Goal: Task Accomplishment & Management: Use online tool/utility

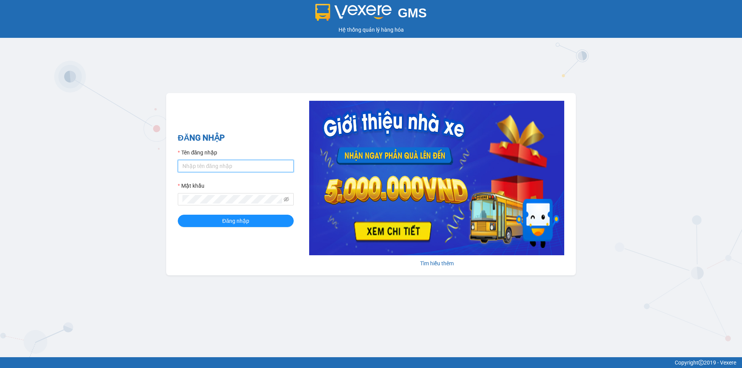
click at [223, 164] on input "Tên đăng nhập" at bounding box center [236, 166] width 116 height 12
type input "baotrung.namhailimo"
click at [178, 215] on button "Đăng nhập" at bounding box center [236, 221] width 116 height 12
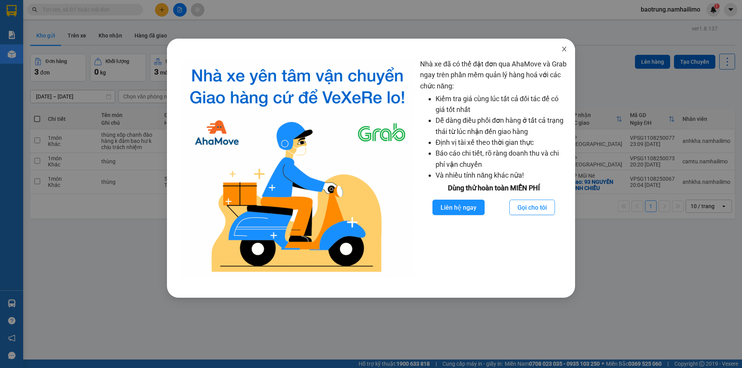
click at [563, 49] on icon "close" at bounding box center [564, 49] width 6 height 6
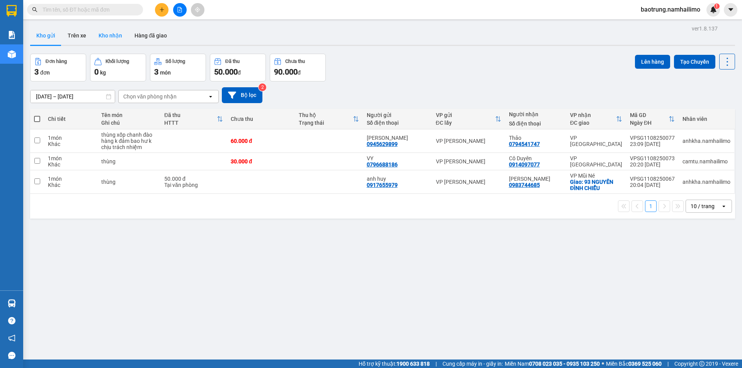
click at [117, 38] on button "Kho nhận" at bounding box center [110, 35] width 36 height 19
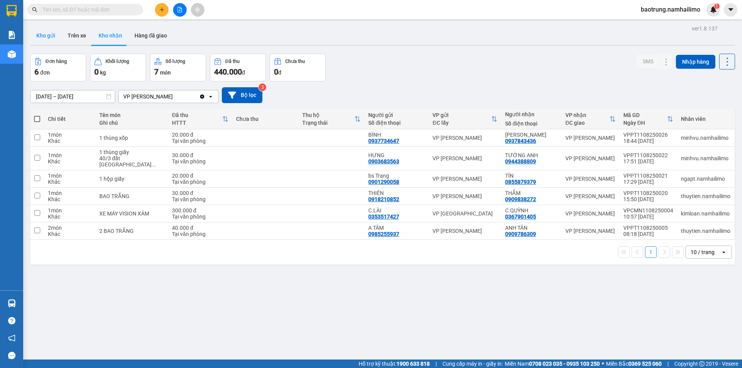
click at [39, 38] on button "Kho gửi" at bounding box center [45, 35] width 31 height 19
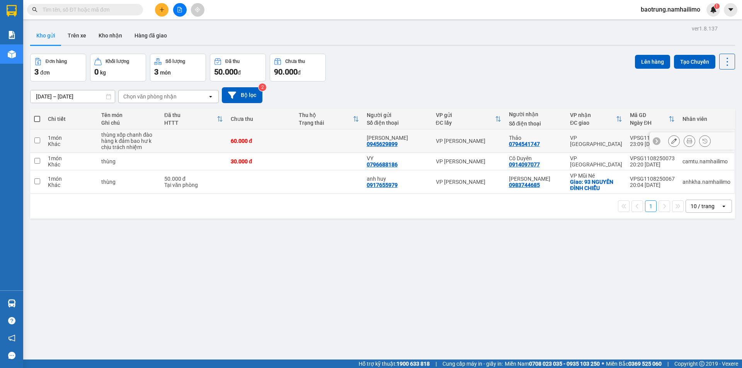
click at [320, 146] on td at bounding box center [329, 141] width 68 height 24
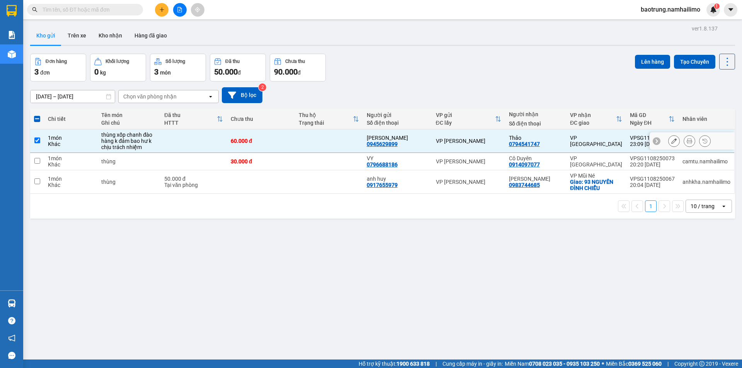
click at [301, 145] on td at bounding box center [329, 141] width 68 height 24
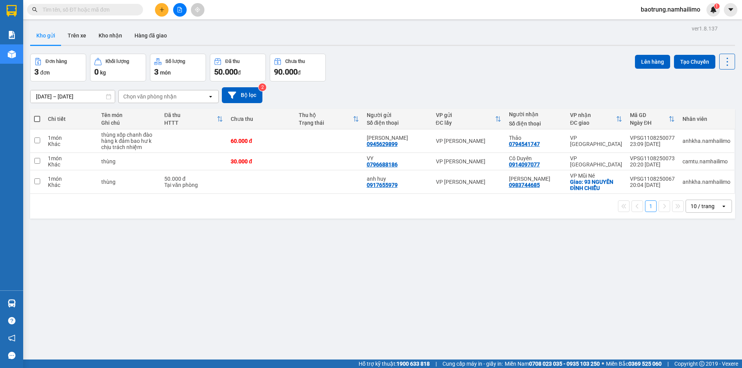
click at [255, 229] on div "ver 1.8.137 Kho gửi Trên xe Kho nhận Hàng đã giao Đơn hàng 3 đơn Khối lượng 0 k…" at bounding box center [382, 207] width 711 height 368
click at [641, 59] on button "Lên hàng" at bounding box center [652, 62] width 35 height 14
click at [646, 57] on button "Lên hàng" at bounding box center [652, 62] width 35 height 14
drag, startPoint x: 205, startPoint y: 143, endPoint x: 243, endPoint y: 132, distance: 39.8
click at [205, 143] on td at bounding box center [193, 141] width 66 height 24
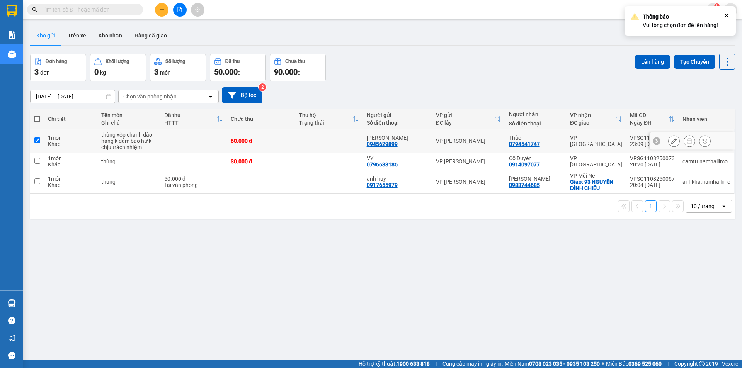
checkbox input "true"
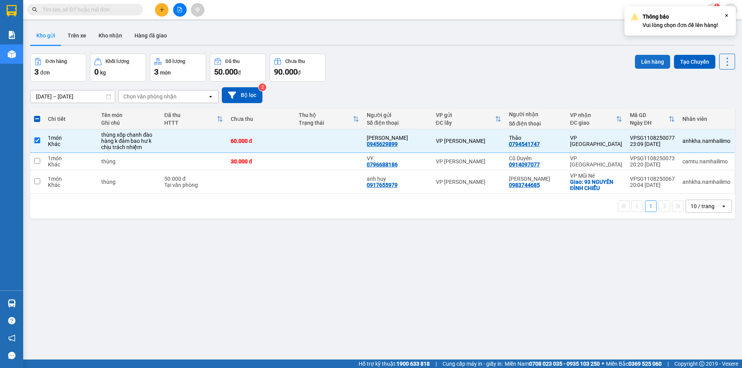
click at [649, 55] on button "Lên hàng" at bounding box center [652, 62] width 35 height 14
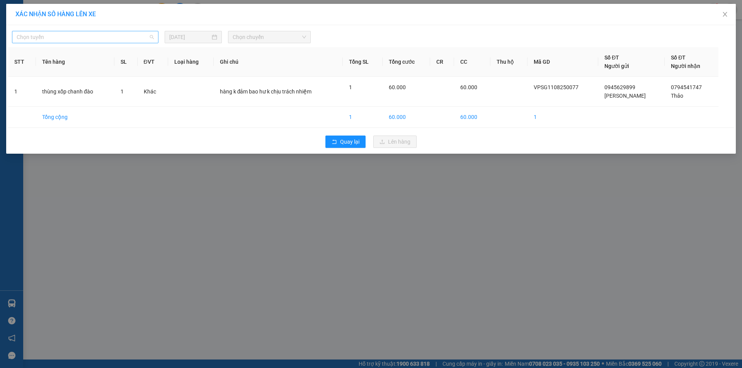
click at [53, 35] on span "Chọn tuyến" at bounding box center [85, 37] width 137 height 12
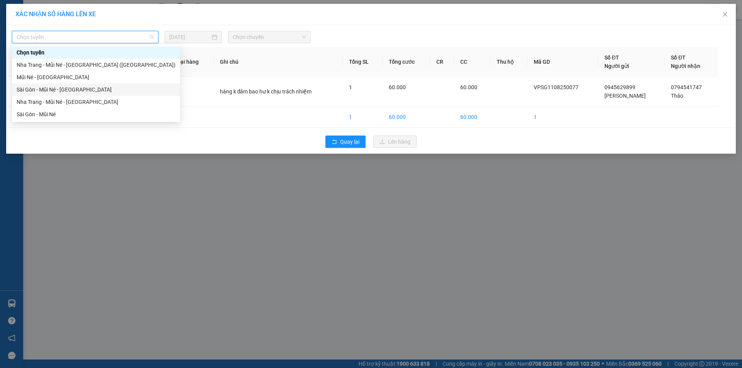
click at [41, 88] on div "Sài Gòn - Mũi Né - [GEOGRAPHIC_DATA]" at bounding box center [96, 89] width 159 height 9
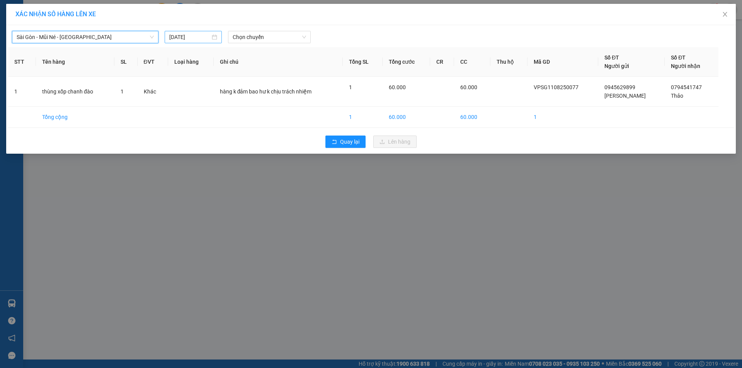
click at [206, 35] on input "[DATE]" at bounding box center [189, 37] width 41 height 9
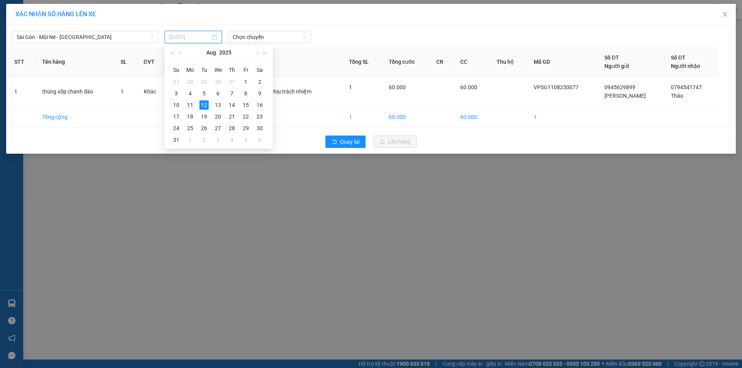
click at [194, 102] on div "11" at bounding box center [189, 104] width 9 height 9
type input "[DATE]"
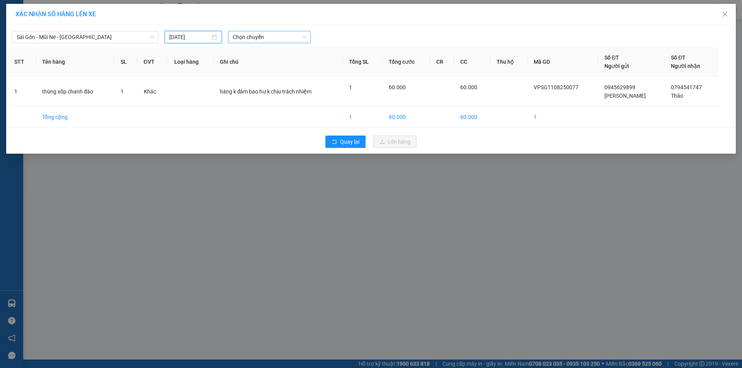
click at [262, 37] on span "Chọn chuyến" at bounding box center [269, 37] width 73 height 12
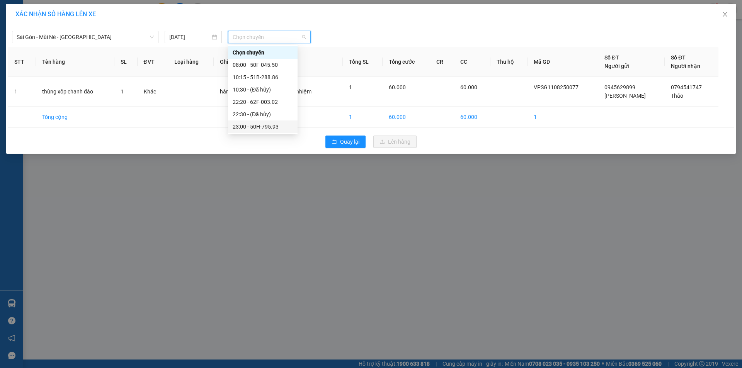
click at [265, 126] on div "23:00 - 50H-795.93" at bounding box center [263, 126] width 60 height 9
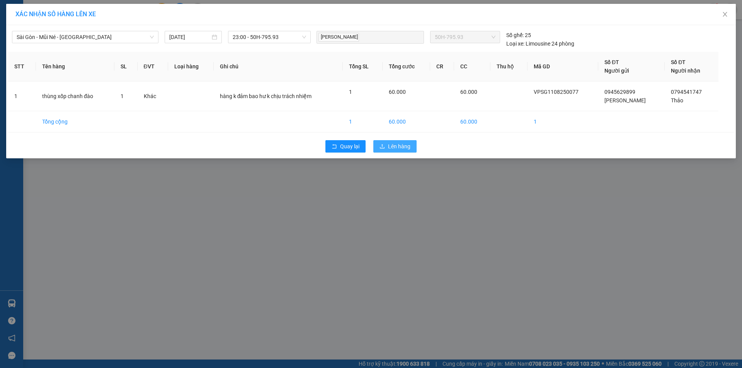
click at [394, 142] on button "Lên hàng" at bounding box center [394, 146] width 43 height 12
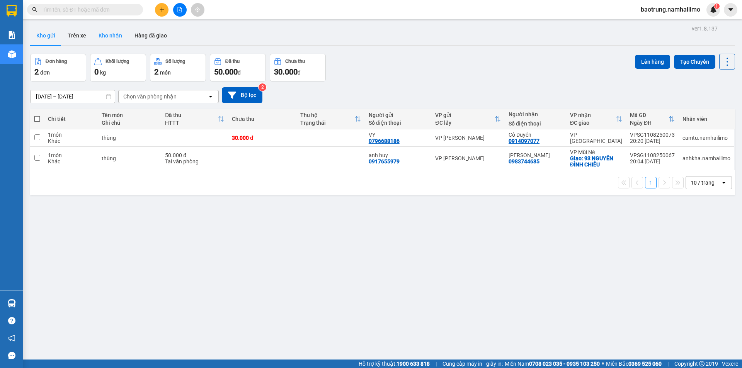
click at [94, 36] on button "Kho nhận" at bounding box center [110, 35] width 36 height 19
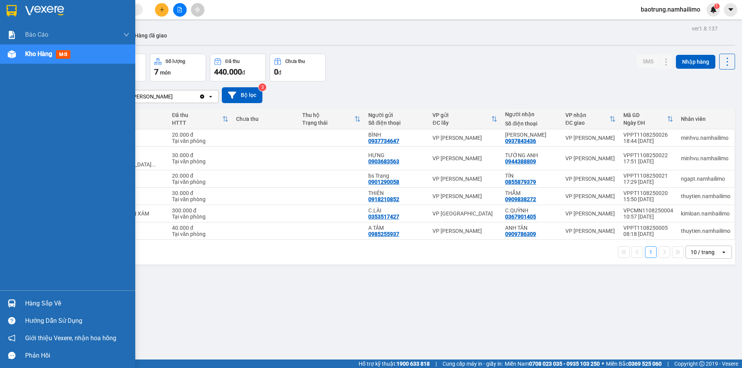
click at [56, 305] on div "Hàng sắp về" at bounding box center [77, 304] width 104 height 12
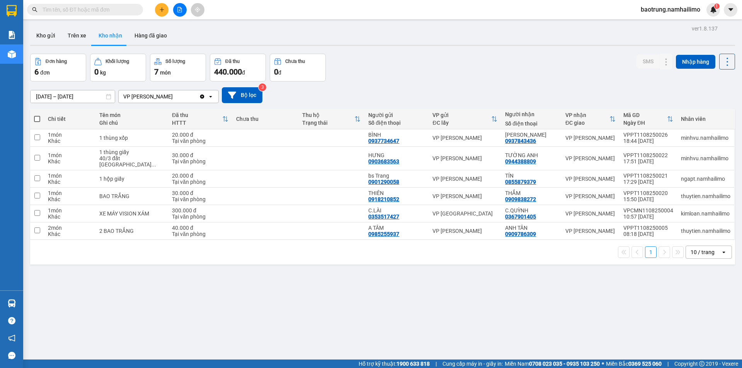
click at [433, 320] on section "Kết quả tìm kiếm ( 0 ) Bộ lọc No Data baotrung.namhailimo 1 Báo cáo Báo cáo dòn…" at bounding box center [371, 184] width 742 height 368
click at [89, 274] on div "ver 1.8.137 Kho gửi Trên xe Kho nhận Hàng đã giao Đơn hàng 6 đơn Khối lượng 0 k…" at bounding box center [382, 207] width 711 height 368
click at [58, 40] on button "Kho gửi" at bounding box center [45, 35] width 31 height 19
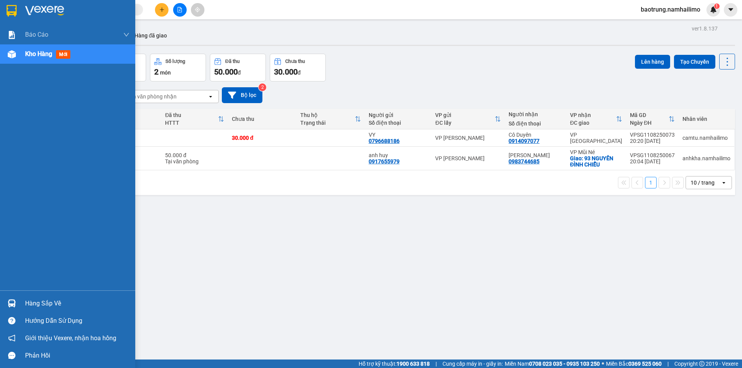
drag, startPoint x: 34, startPoint y: 303, endPoint x: 22, endPoint y: 277, distance: 28.4
click at [34, 303] on div "Hàng sắp về" at bounding box center [77, 304] width 104 height 12
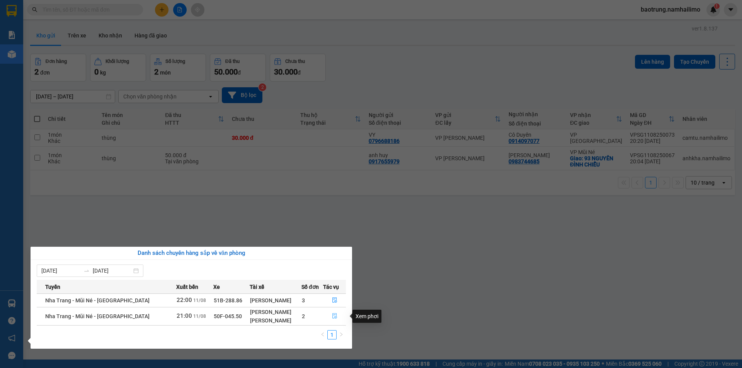
click at [334, 313] on button "button" at bounding box center [334, 316] width 22 height 12
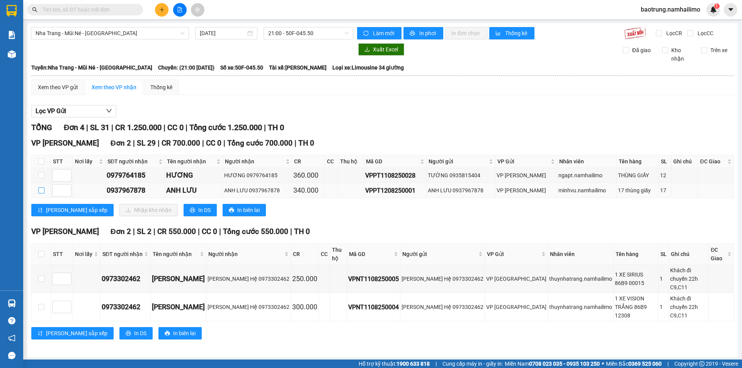
click at [42, 188] on input "checkbox" at bounding box center [41, 190] width 6 height 6
checkbox input "true"
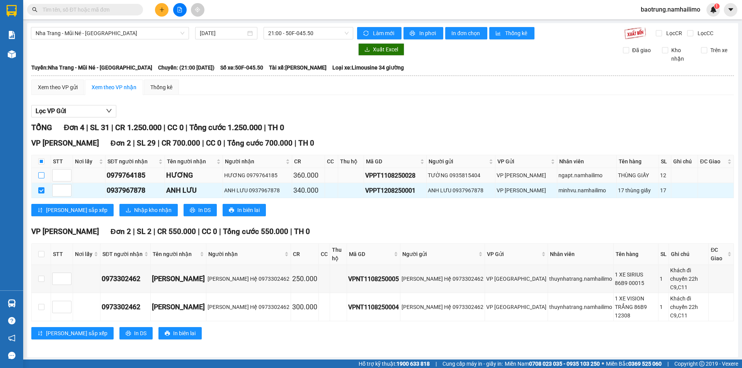
click at [42, 174] on input "checkbox" at bounding box center [41, 175] width 6 height 6
checkbox input "true"
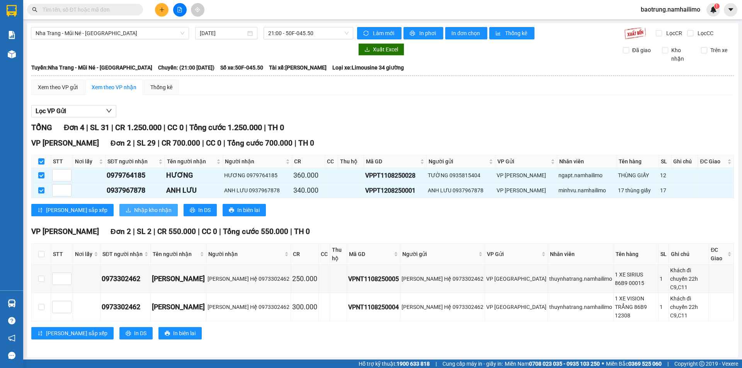
click at [134, 208] on span "Nhập kho nhận" at bounding box center [152, 210] width 37 height 9
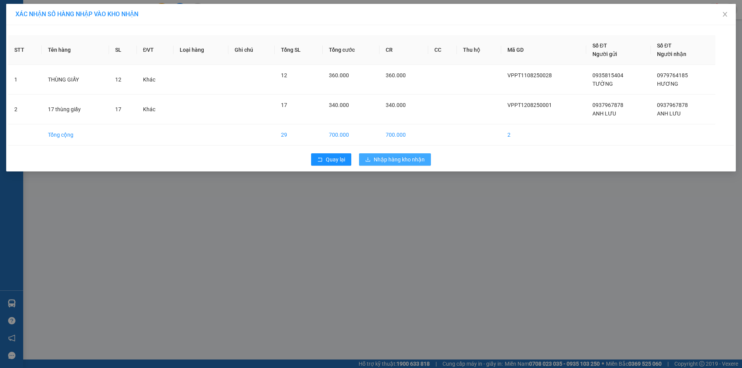
click at [403, 156] on span "Nhập hàng kho nhận" at bounding box center [399, 159] width 51 height 9
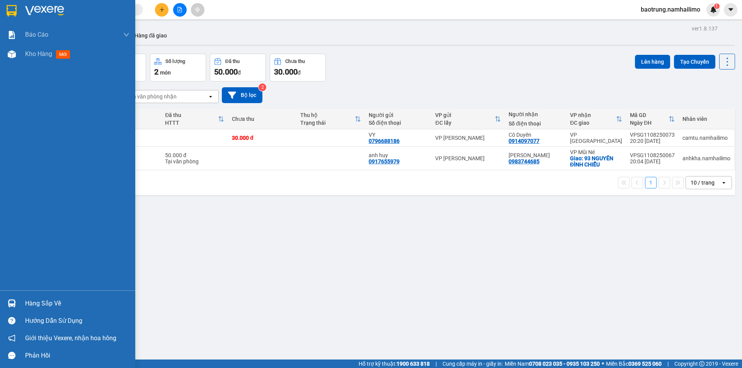
click at [39, 308] on div "Hàng sắp về" at bounding box center [77, 304] width 104 height 12
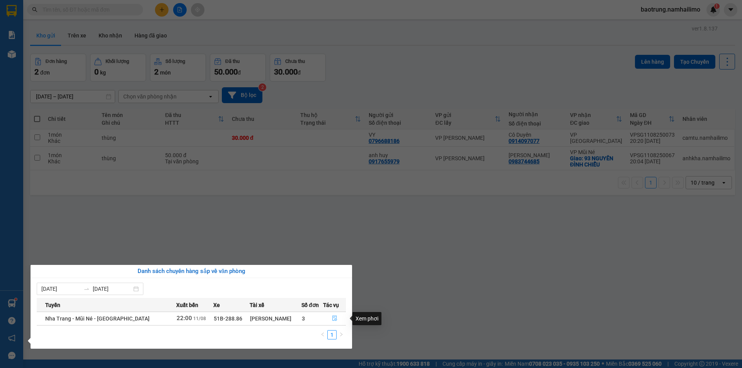
click at [332, 320] on icon "file-done" at bounding box center [334, 318] width 5 height 5
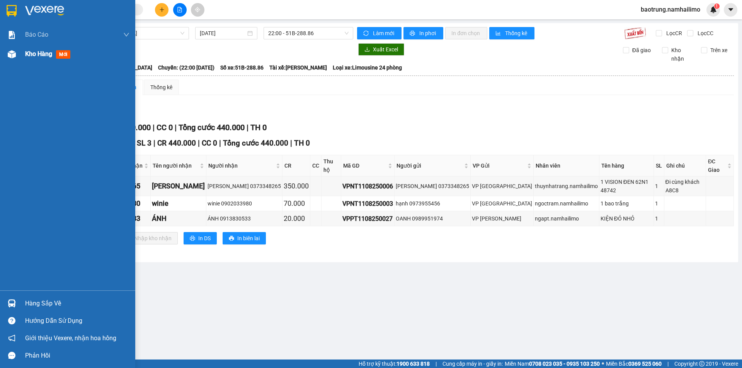
click at [31, 60] on div "Kho hàng mới" at bounding box center [77, 53] width 104 height 19
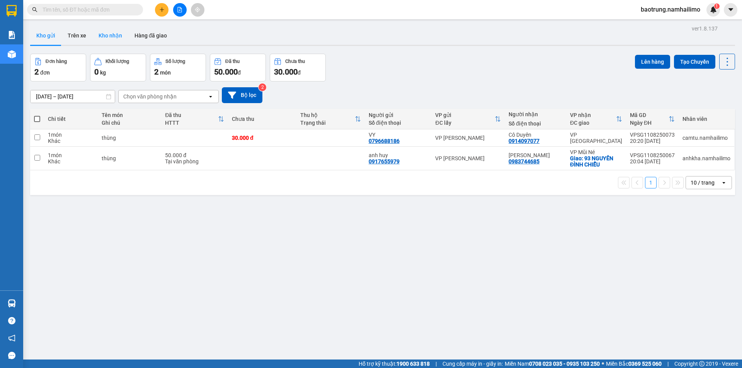
click at [111, 37] on button "Kho nhận" at bounding box center [110, 35] width 36 height 19
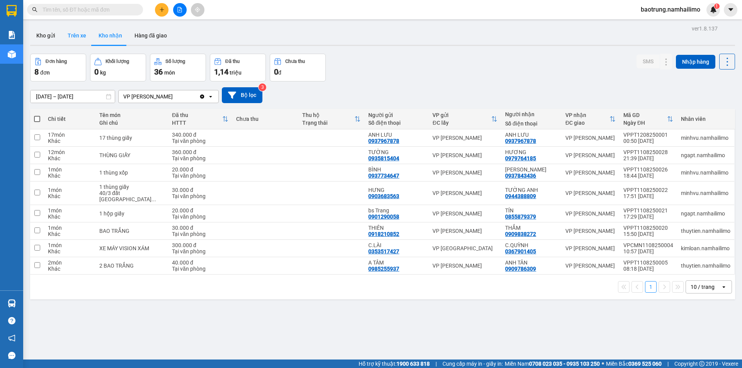
click at [77, 37] on button "Trên xe" at bounding box center [76, 35] width 31 height 19
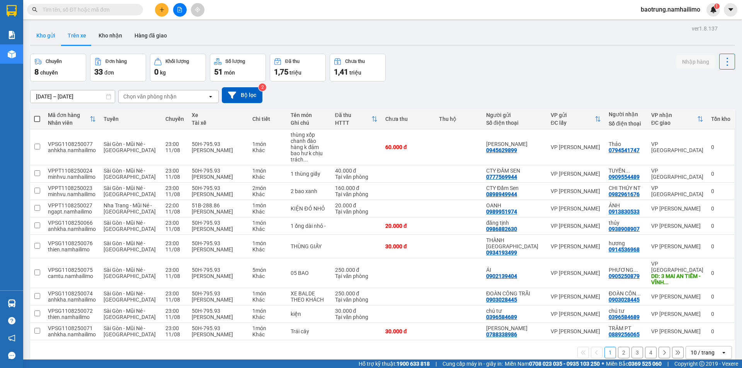
click at [42, 38] on button "Kho gửi" at bounding box center [45, 35] width 31 height 19
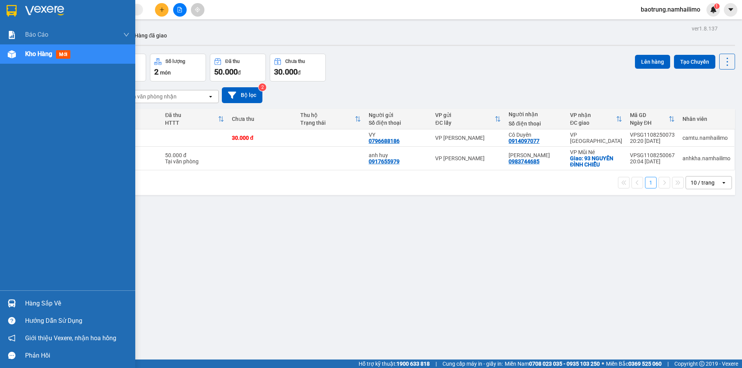
click at [54, 303] on div "Hàng sắp về" at bounding box center [77, 304] width 104 height 12
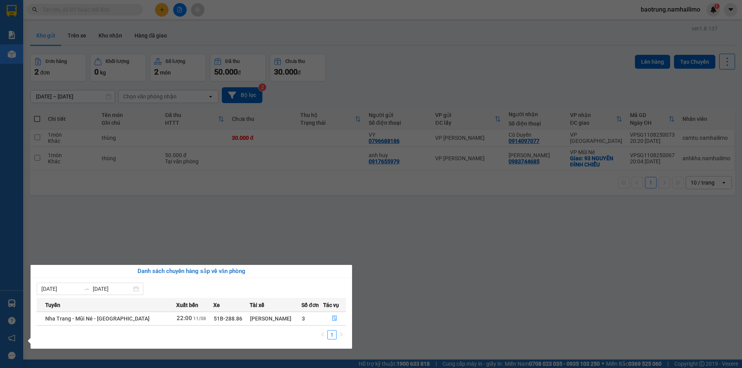
drag, startPoint x: 411, startPoint y: 229, endPoint x: 114, endPoint y: 362, distance: 325.7
click at [410, 229] on section "Kết quả tìm kiếm ( 0 ) Bộ lọc No Data baotrung.namhailimo 1 Báo cáo Báo cáo dòn…" at bounding box center [371, 184] width 742 height 368
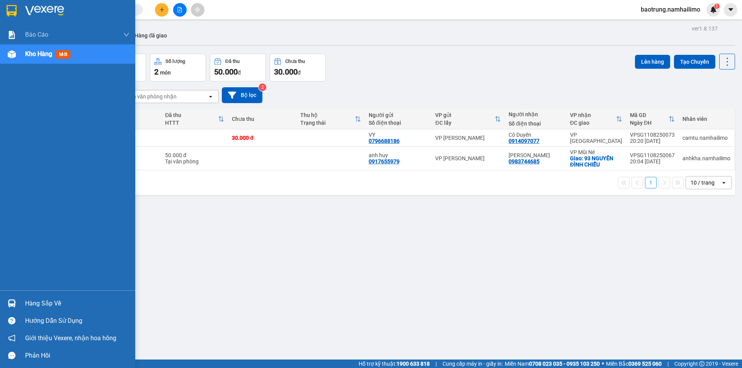
click at [34, 306] on div "Hàng sắp về" at bounding box center [77, 304] width 104 height 12
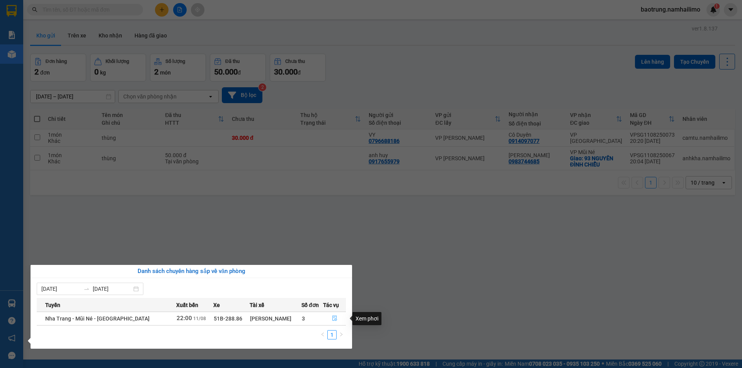
click at [334, 318] on icon "file-done" at bounding box center [334, 318] width 5 height 5
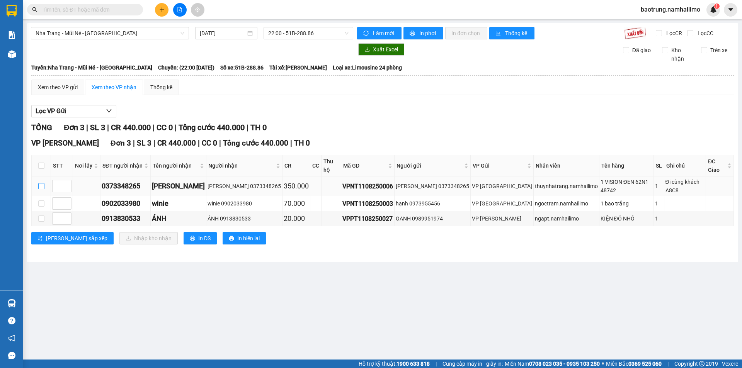
click at [39, 183] on input "checkbox" at bounding box center [41, 186] width 6 height 6
checkbox input "true"
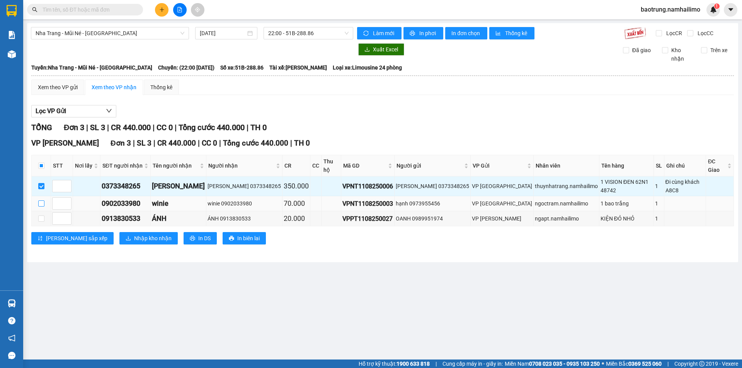
click at [41, 201] on input "checkbox" at bounding box center [41, 204] width 6 height 6
checkbox input "true"
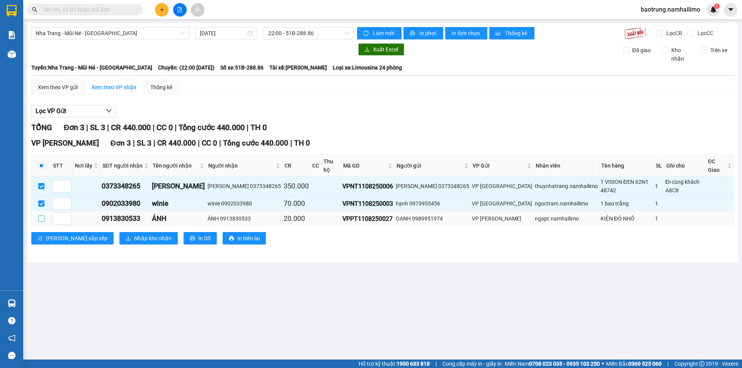
click at [42, 216] on input "checkbox" at bounding box center [41, 219] width 6 height 6
checkbox input "true"
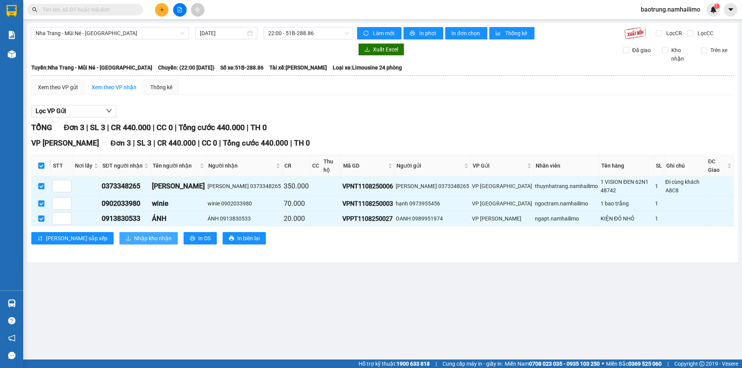
click at [134, 234] on span "Nhập kho nhận" at bounding box center [152, 238] width 37 height 9
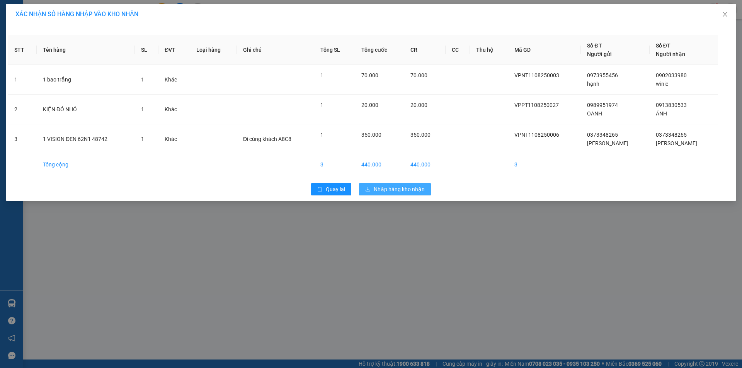
click at [409, 192] on span "Nhập hàng kho nhận" at bounding box center [399, 189] width 51 height 9
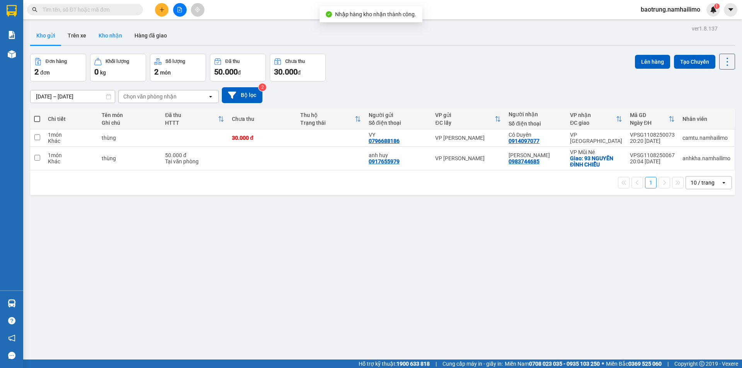
click at [116, 39] on button "Kho nhận" at bounding box center [110, 35] width 36 height 19
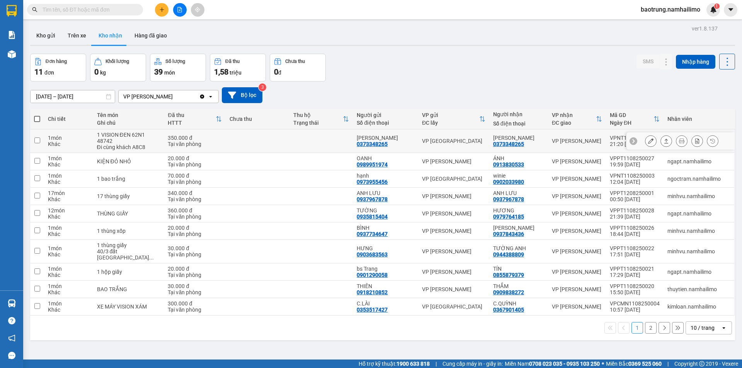
click at [648, 141] on icon at bounding box center [650, 140] width 5 height 5
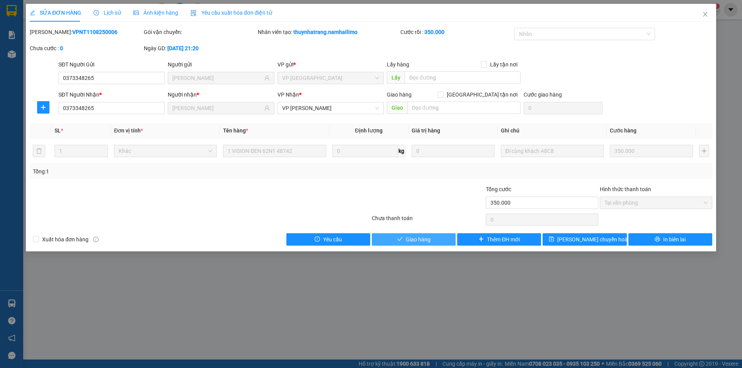
click at [432, 233] on button "Giao hàng" at bounding box center [414, 239] width 84 height 12
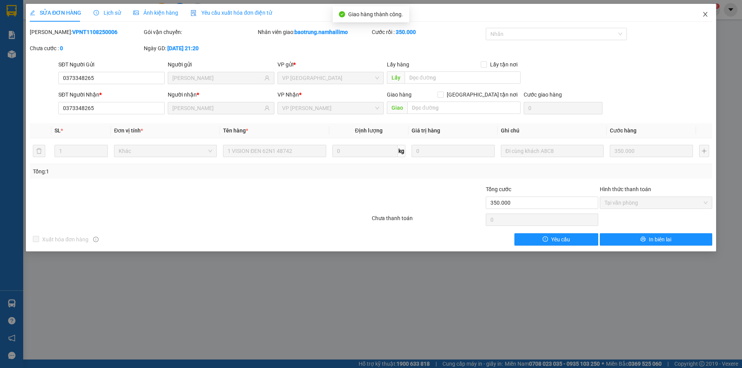
click at [704, 13] on icon "close" at bounding box center [705, 14] width 4 height 5
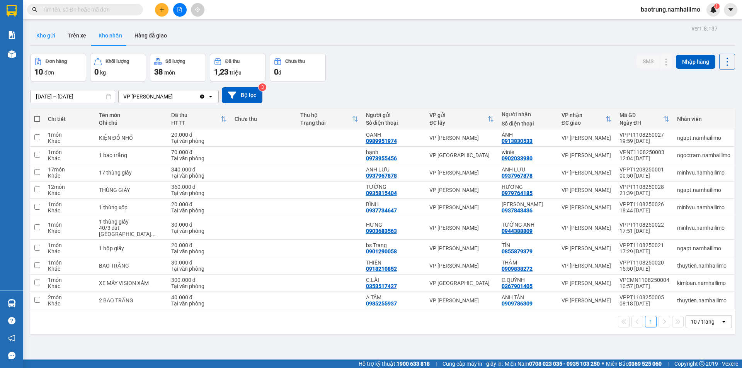
click at [54, 34] on button "Kho gửi" at bounding box center [45, 35] width 31 height 19
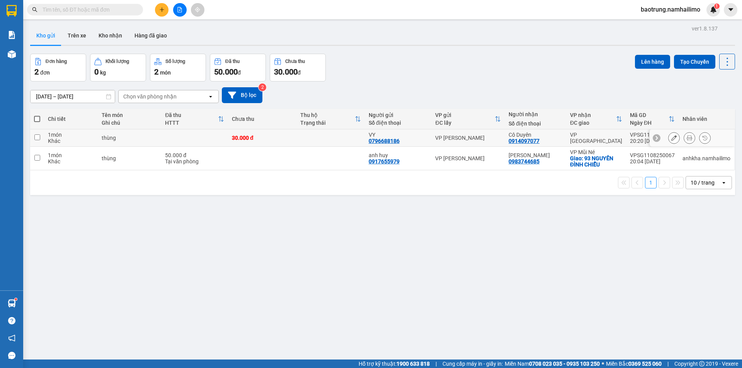
click at [689, 137] on button at bounding box center [689, 138] width 11 height 14
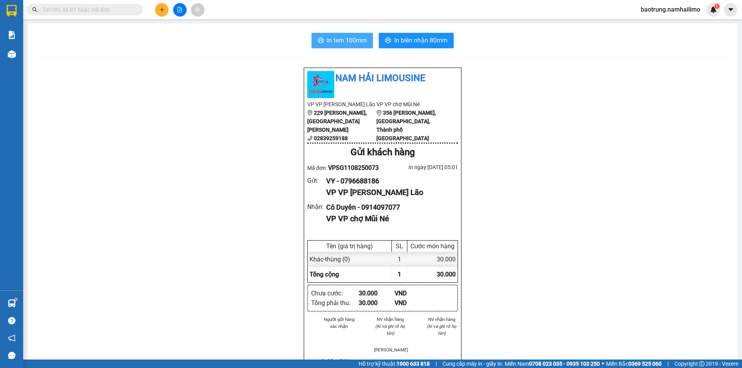
click at [332, 35] on button "In tem 100mm" at bounding box center [341, 40] width 61 height 15
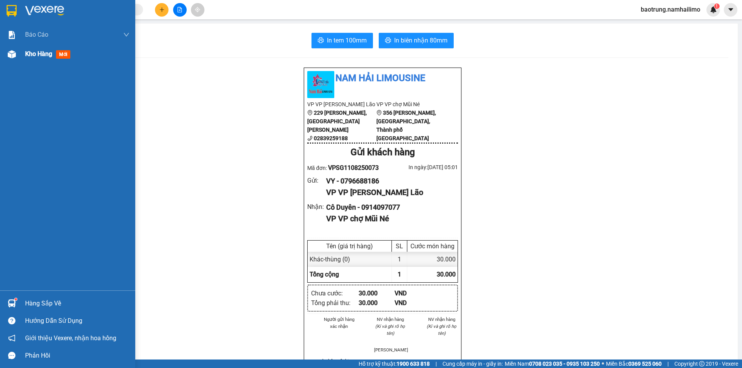
click at [33, 53] on span "Kho hàng" at bounding box center [38, 53] width 27 height 7
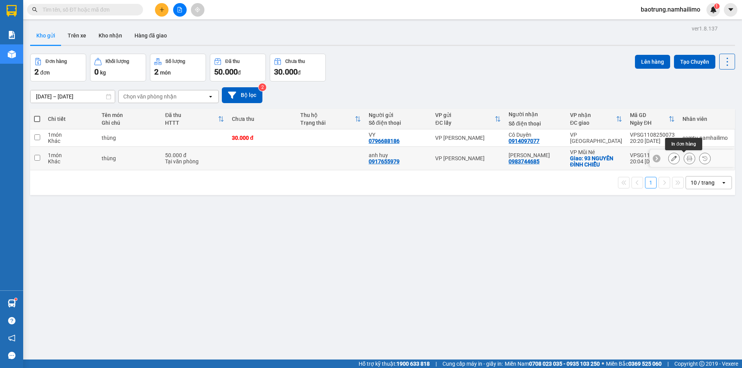
click at [687, 160] on button at bounding box center [689, 159] width 11 height 14
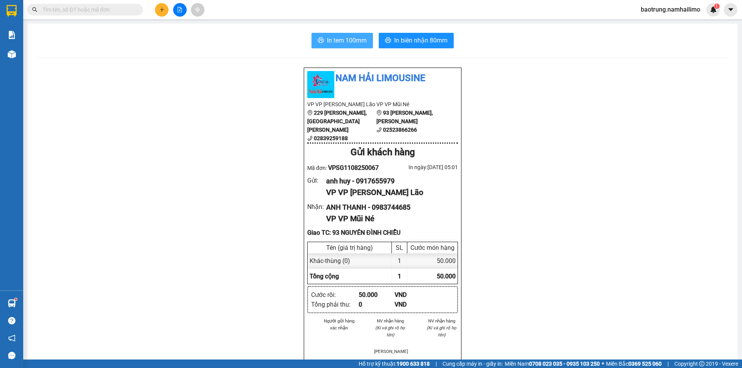
click at [342, 42] on span "In tem 100mm" at bounding box center [347, 41] width 40 height 10
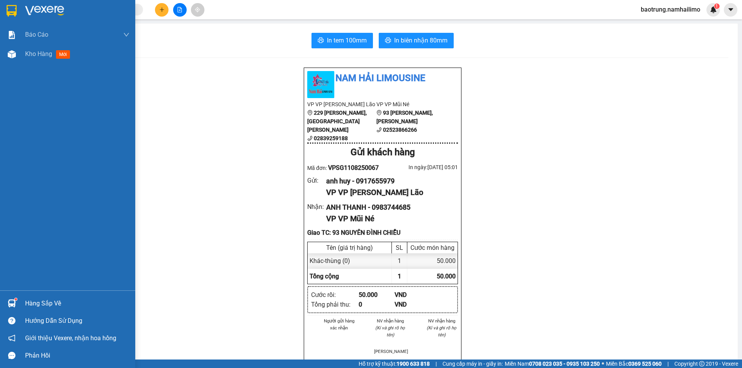
click at [27, 299] on div "Hàng sắp về" at bounding box center [77, 304] width 104 height 12
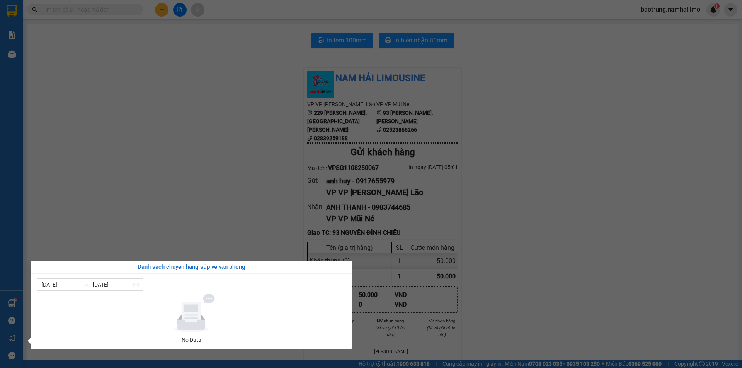
click at [197, 214] on section "Kết quả tìm kiếm ( 0 ) Bộ lọc No Data baotrung.namhailimo 1 Báo cáo Báo cáo dòn…" at bounding box center [371, 184] width 742 height 368
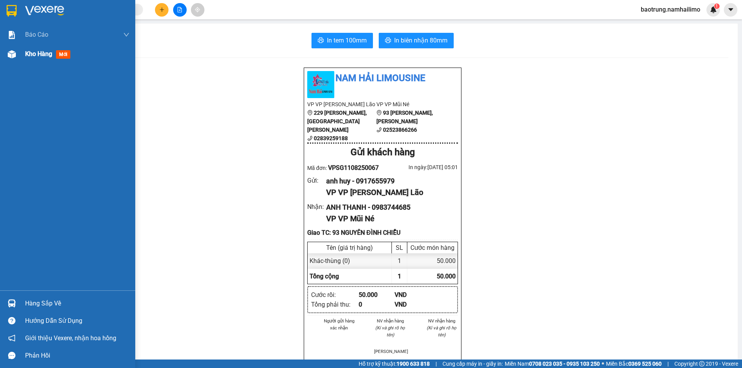
click at [32, 56] on span "Kho hàng" at bounding box center [38, 53] width 27 height 7
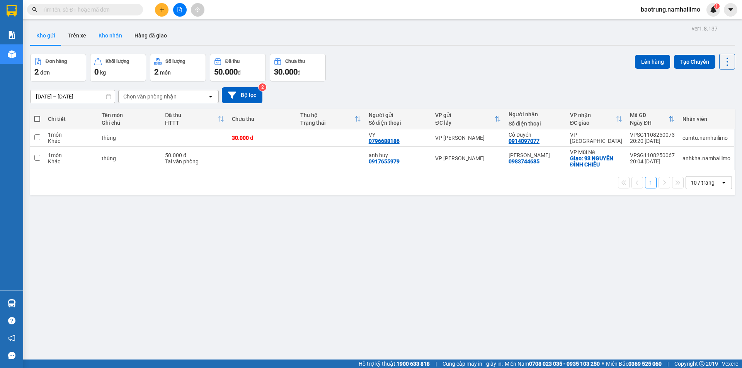
click at [113, 39] on button "Kho nhận" at bounding box center [110, 35] width 36 height 19
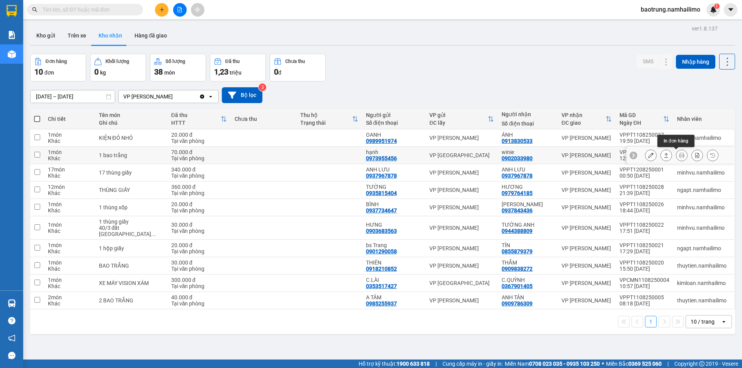
click at [679, 154] on icon at bounding box center [681, 155] width 5 height 5
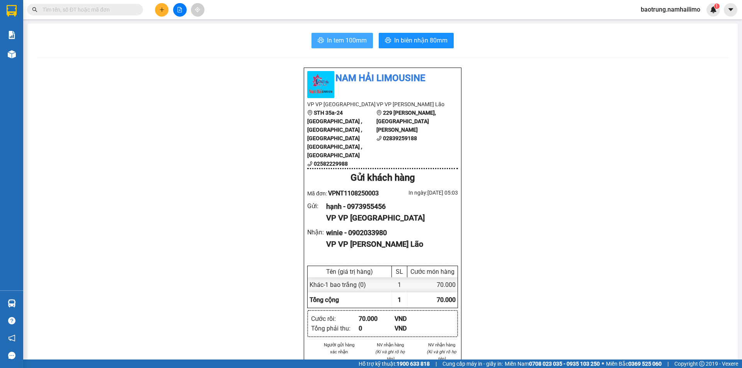
click at [344, 41] on span "In tem 100mm" at bounding box center [347, 41] width 40 height 10
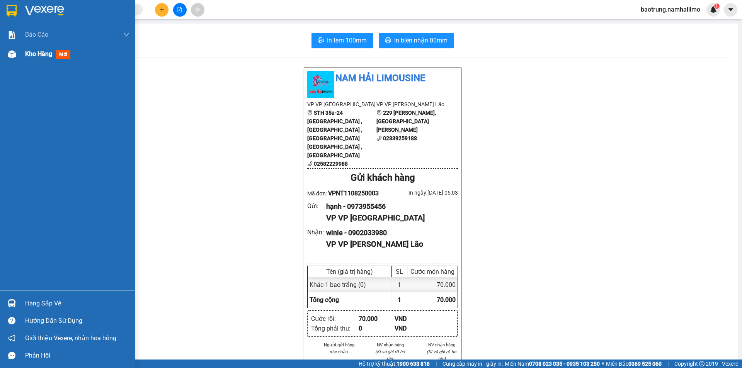
click at [36, 61] on div "Kho hàng mới" at bounding box center [77, 53] width 104 height 19
